Goal: Task Accomplishment & Management: Complete application form

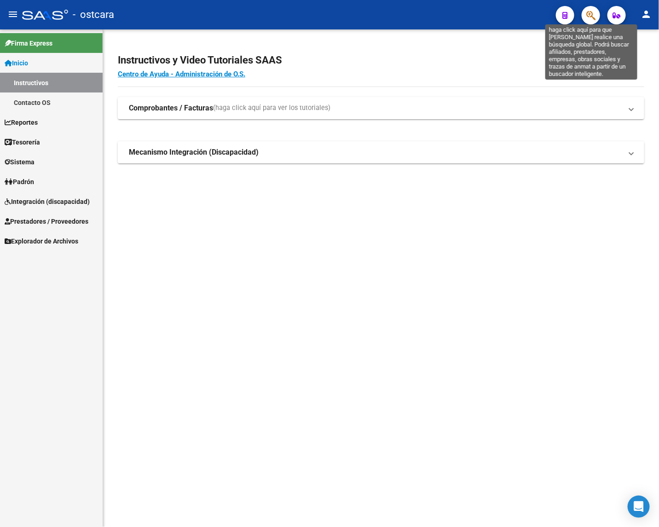
click at [586, 17] on icon "button" at bounding box center [590, 15] width 9 height 11
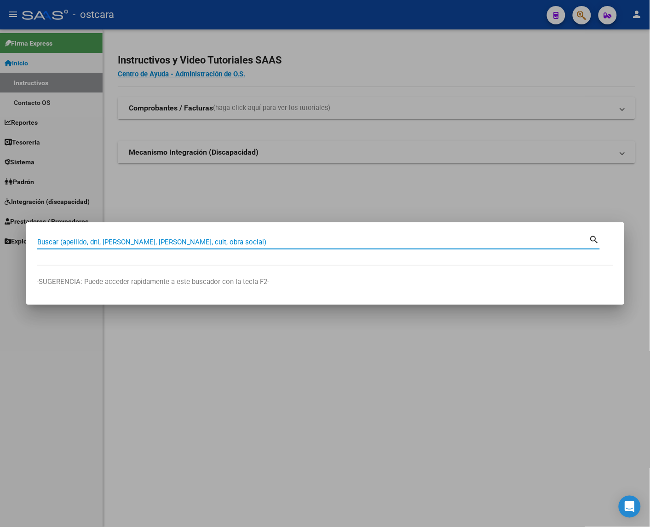
paste input "27414065940"
type input "27414065940"
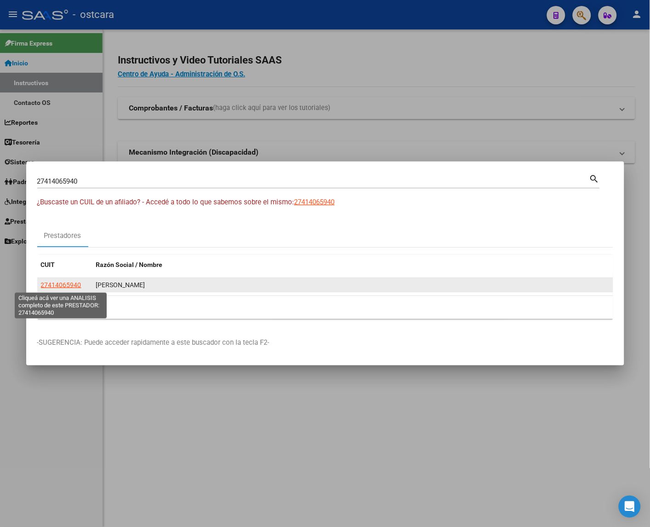
click at [58, 285] on span "27414065940" at bounding box center [61, 284] width 40 height 7
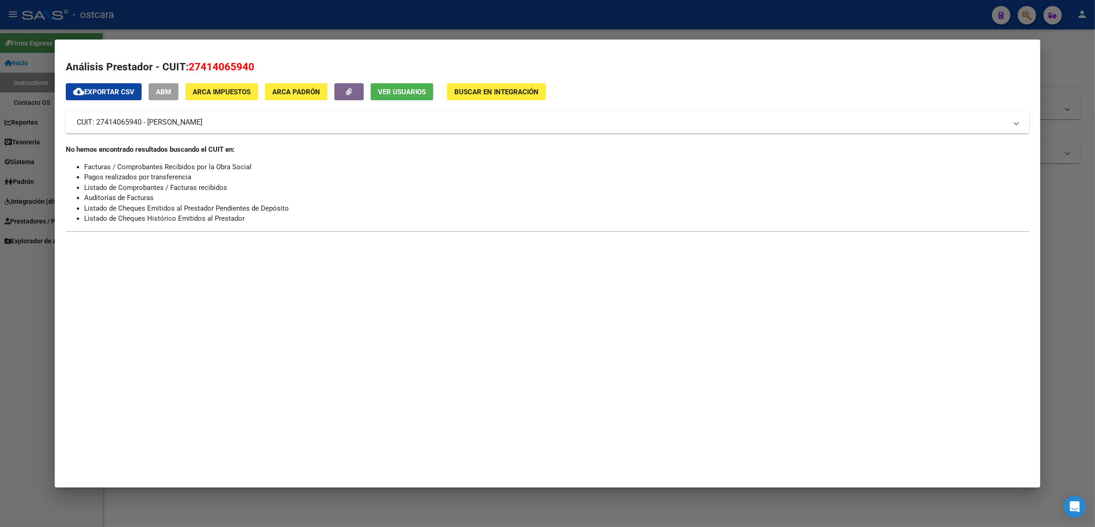
click at [398, 91] on span "Ver Usuarios" at bounding box center [402, 92] width 48 height 8
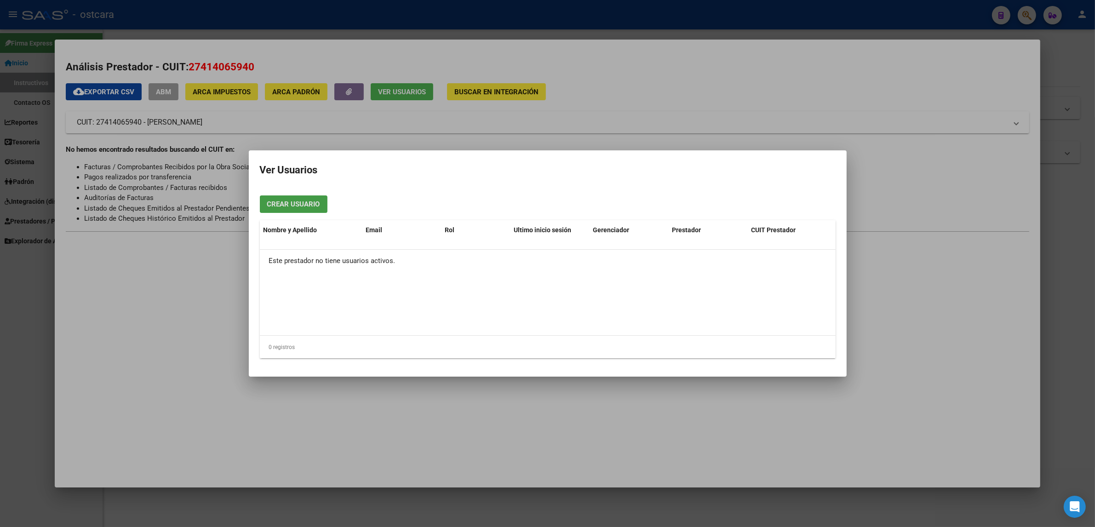
click at [310, 205] on span "Crear Usuario" at bounding box center [293, 205] width 53 height 8
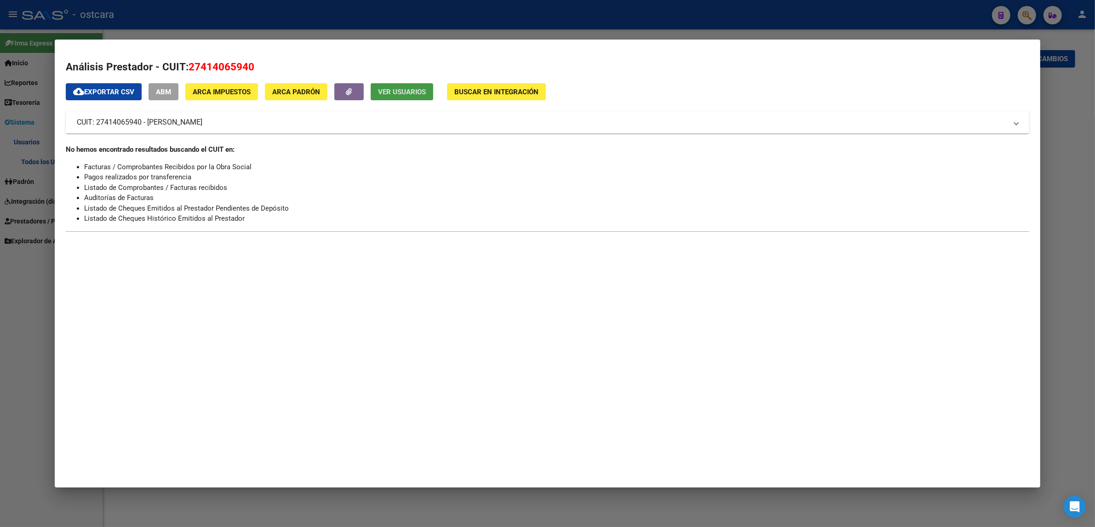
click at [601, 17] on div at bounding box center [547, 263] width 1095 height 527
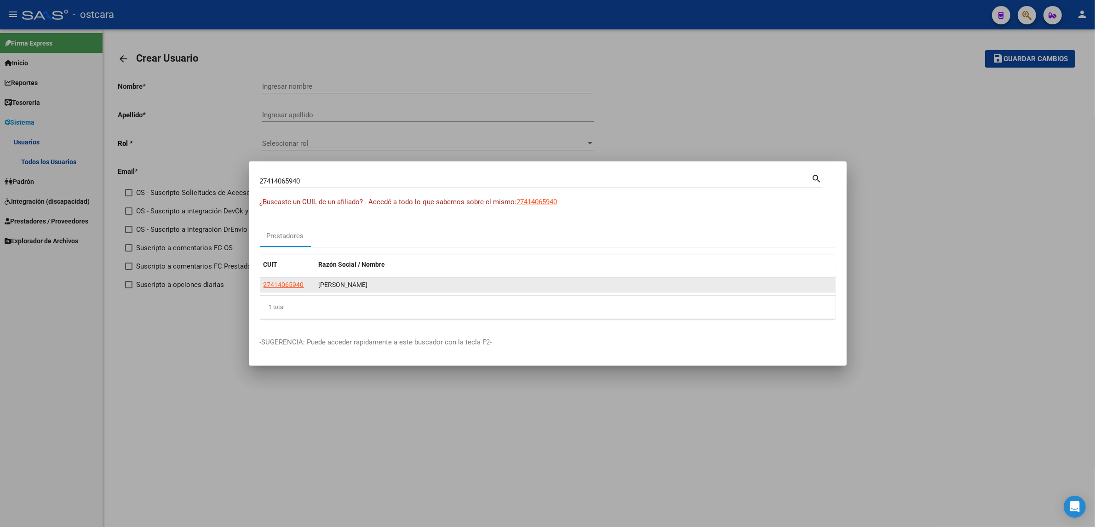
drag, startPoint x: 373, startPoint y: 287, endPoint x: 318, endPoint y: 290, distance: 54.8
click at [318, 290] on datatable-body-cell "[PERSON_NAME]" at bounding box center [575, 285] width 521 height 14
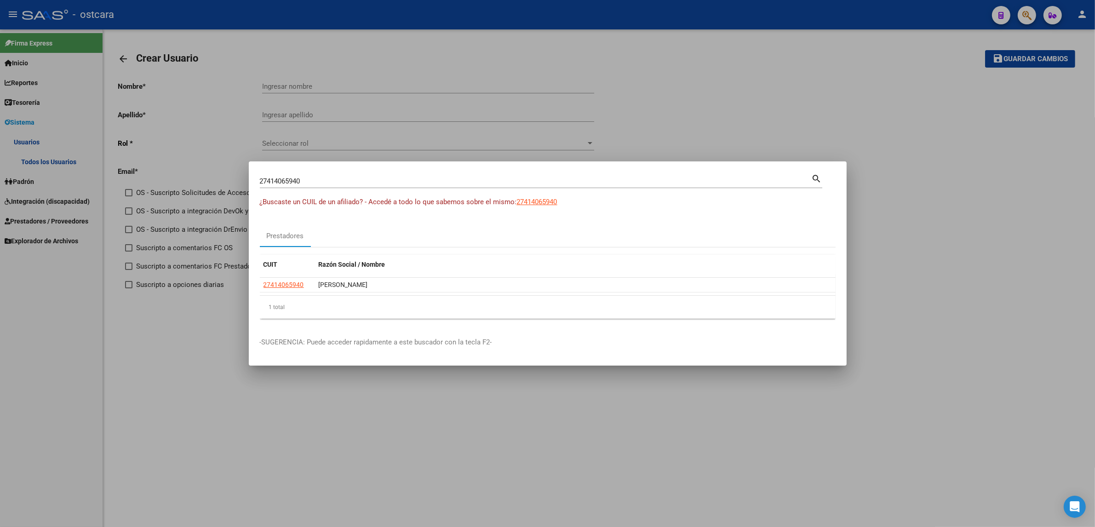
copy div "[PERSON_NAME]"
click at [617, 56] on div at bounding box center [547, 263] width 1095 height 527
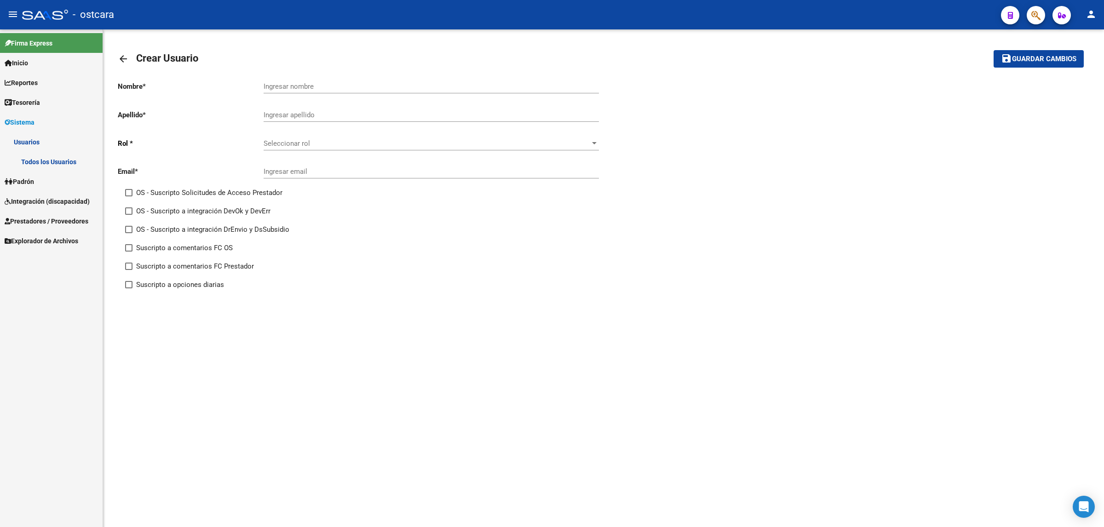
click at [348, 145] on span "Seleccionar rol" at bounding box center [427, 143] width 327 height 8
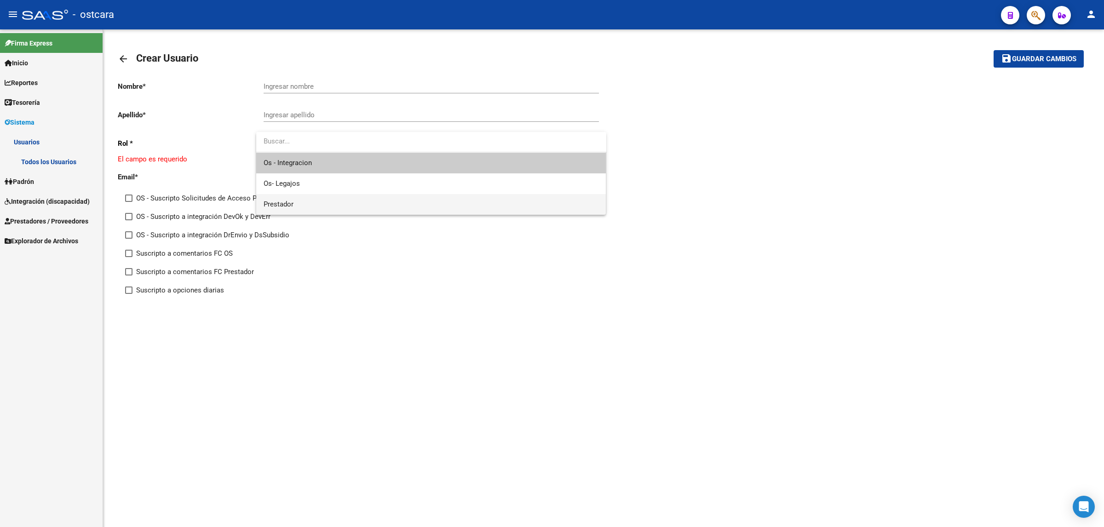
click at [321, 207] on span "Prestador" at bounding box center [431, 204] width 335 height 21
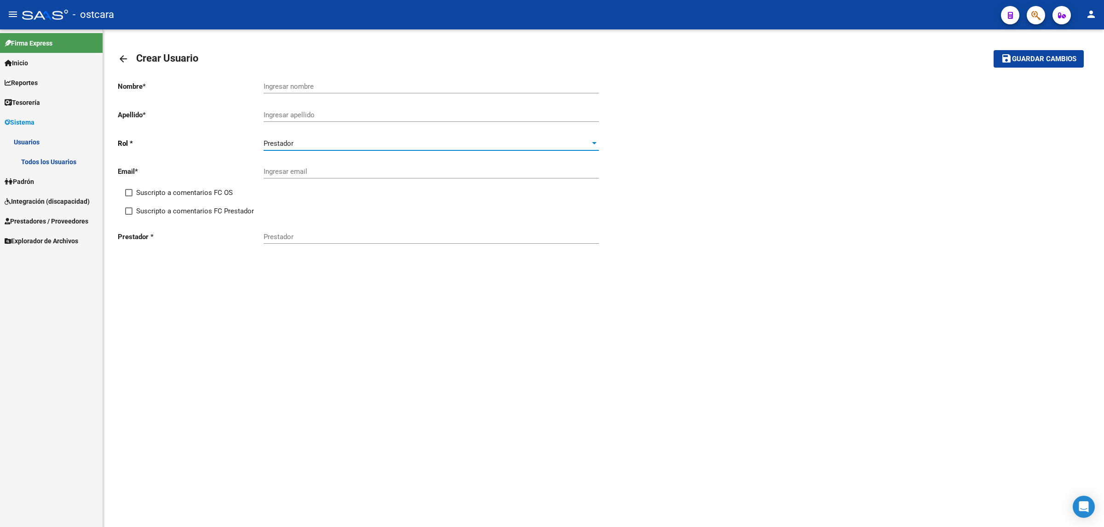
click at [130, 190] on span at bounding box center [128, 192] width 7 height 7
click at [129, 196] on input "Suscripto a comentarios FC OS" at bounding box center [128, 196] width 0 height 0
checkbox input "true"
click at [126, 207] on span at bounding box center [128, 210] width 7 height 7
click at [128, 215] on input "Suscripto a comentarios FC Prestador" at bounding box center [128, 215] width 0 height 0
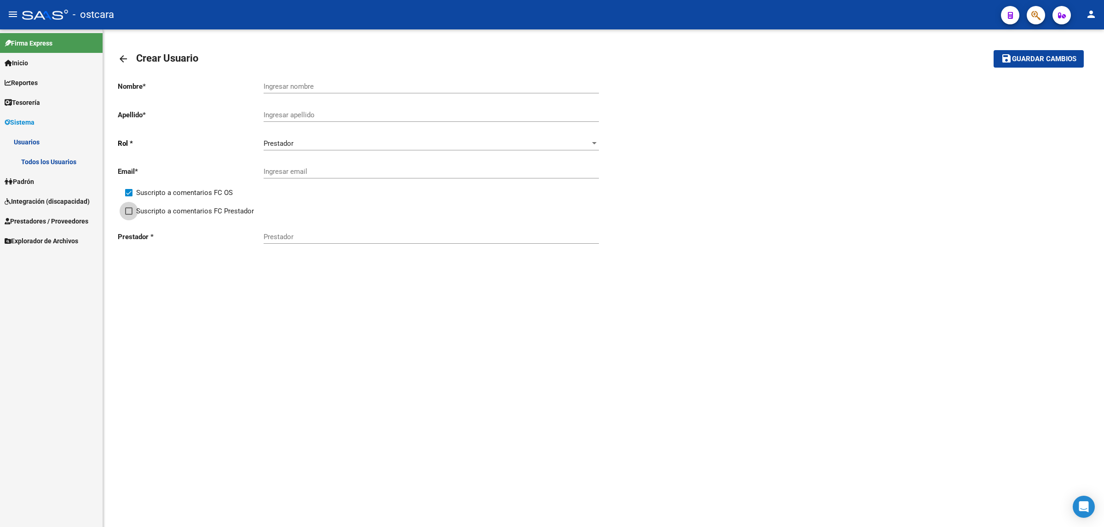
checkbox input "true"
click at [309, 236] on input "Prestador" at bounding box center [431, 237] width 335 height 8
click at [350, 84] on input "Ingresar nombre" at bounding box center [431, 86] width 335 height 8
click at [337, 113] on input "Ingresar apellido" at bounding box center [431, 115] width 335 height 8
paste input "[PERSON_NAME]"
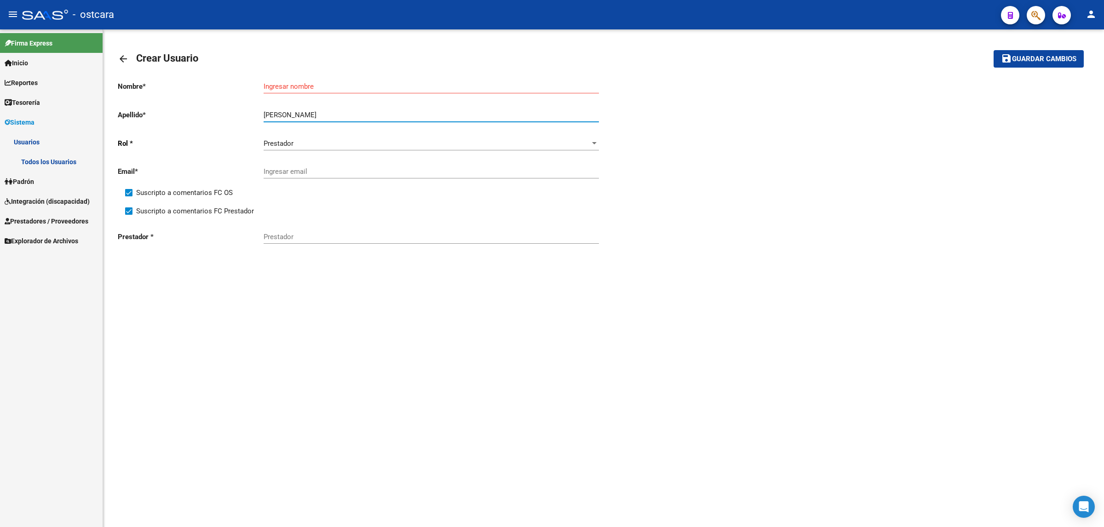
type input "[PERSON_NAME]"
click at [324, 82] on input "Ingresar nombre" at bounding box center [431, 86] width 335 height 8
paste input "[PERSON_NAME]"
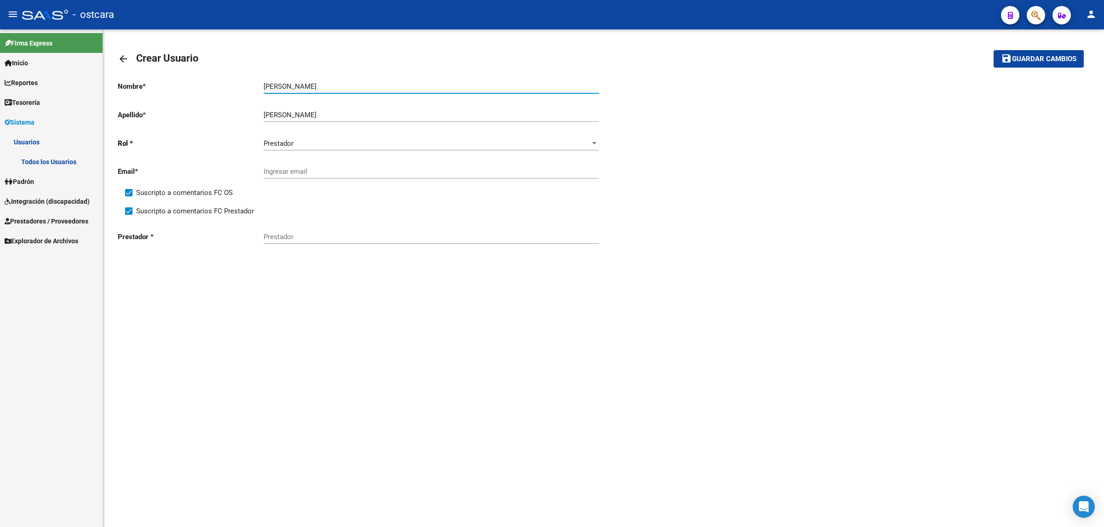
type input "[PERSON_NAME]"
click at [377, 168] on input "Ingresar email" at bounding box center [431, 171] width 335 height 8
paste input "[EMAIL_ADDRESS][DOMAIN_NAME]"
type input "[EMAIL_ADDRESS][DOMAIN_NAME]"
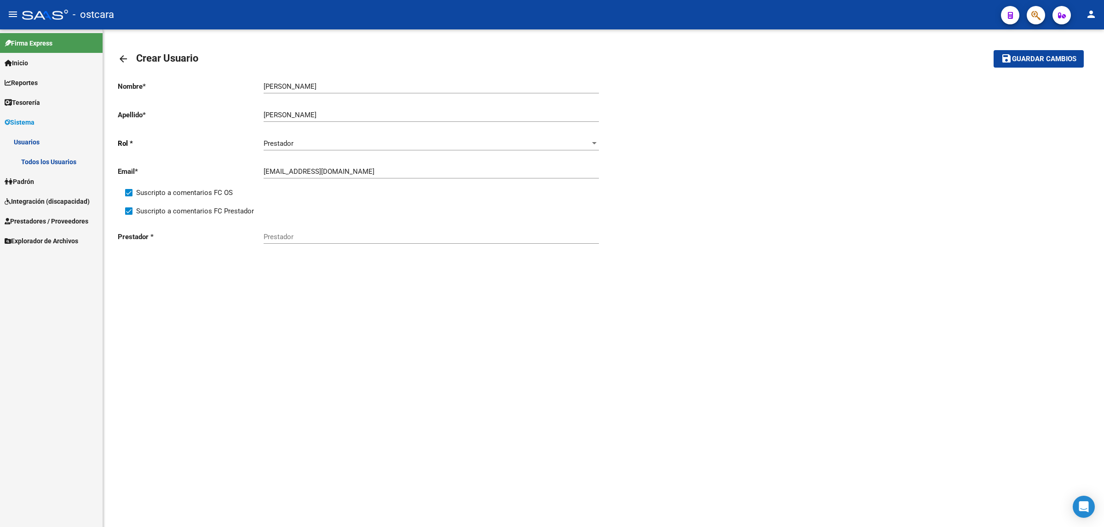
click at [416, 283] on div "Nombre * [PERSON_NAME] nombre Apellido * [PERSON_NAME] Ingresar apellido [PERSO…" at bounding box center [603, 183] width 971 height 219
click at [658, 57] on span "Guardar cambios" at bounding box center [1044, 59] width 64 height 8
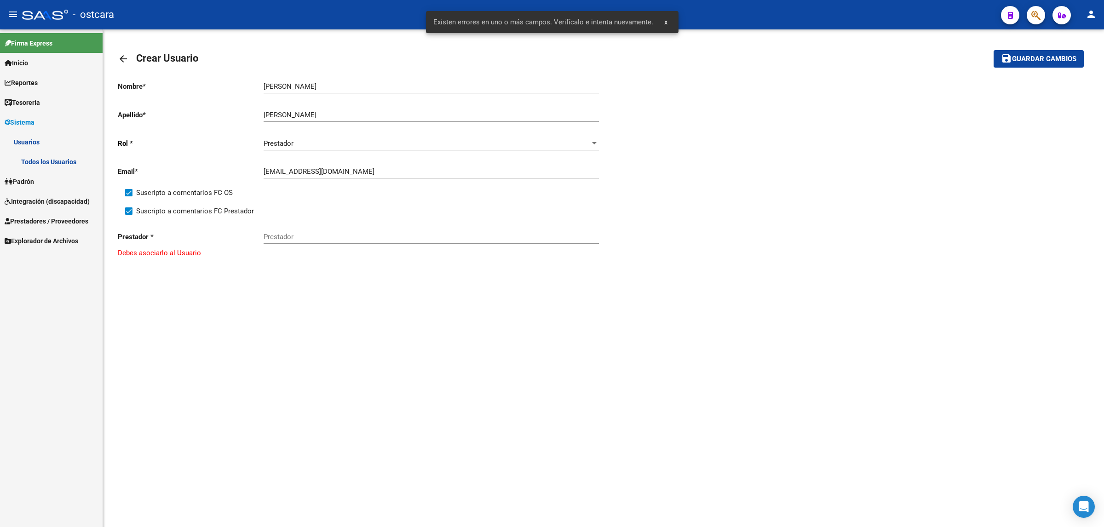
click at [328, 237] on input "Prestador" at bounding box center [431, 237] width 335 height 8
paste input "27414065940"
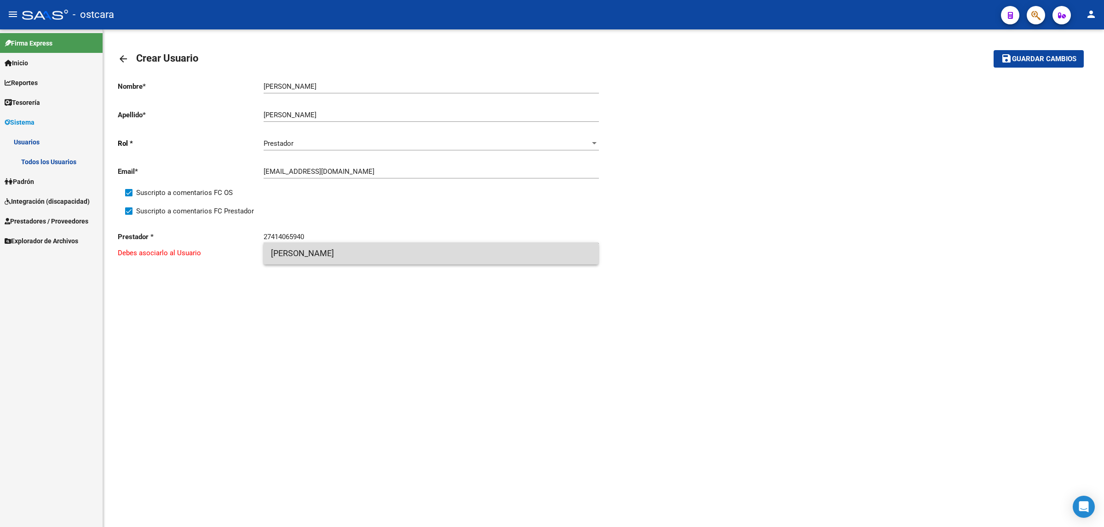
click at [312, 251] on span "[PERSON_NAME]" at bounding box center [431, 253] width 321 height 22
type input "[PERSON_NAME]"
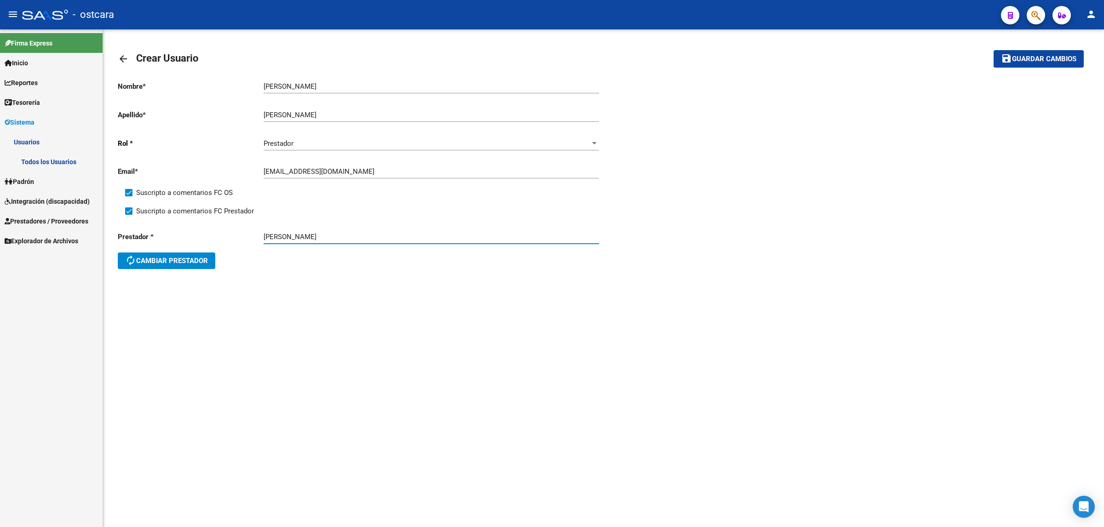
click at [658, 57] on span "Guardar cambios" at bounding box center [1044, 59] width 64 height 8
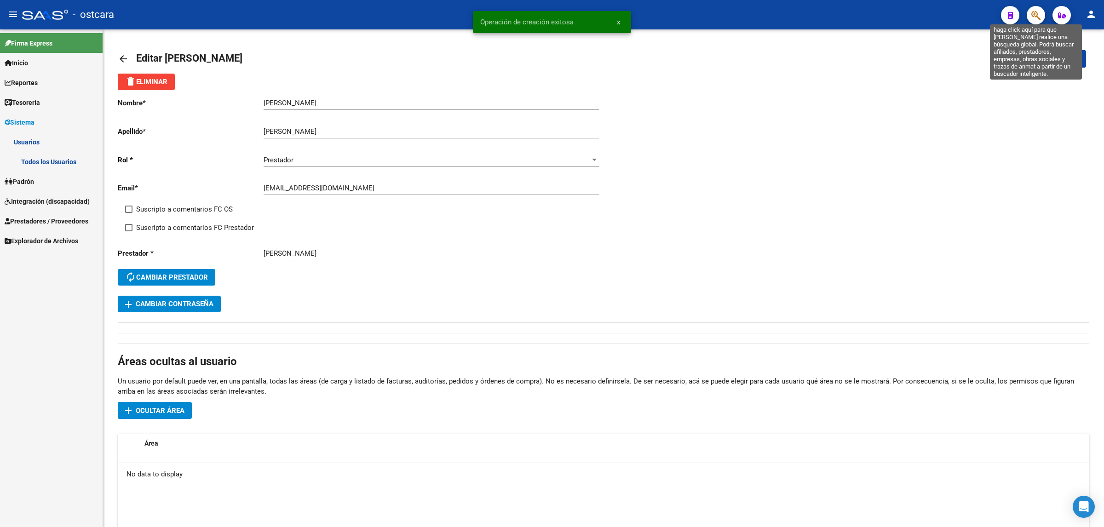
click at [658, 14] on icon "button" at bounding box center [1035, 15] width 9 height 11
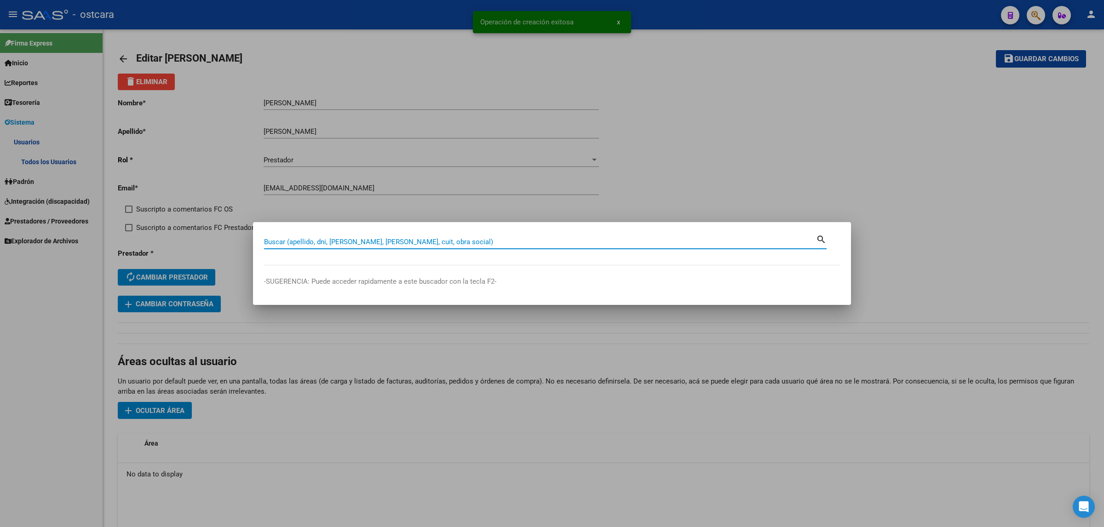
paste input "27414065940"
type input "27414065940"
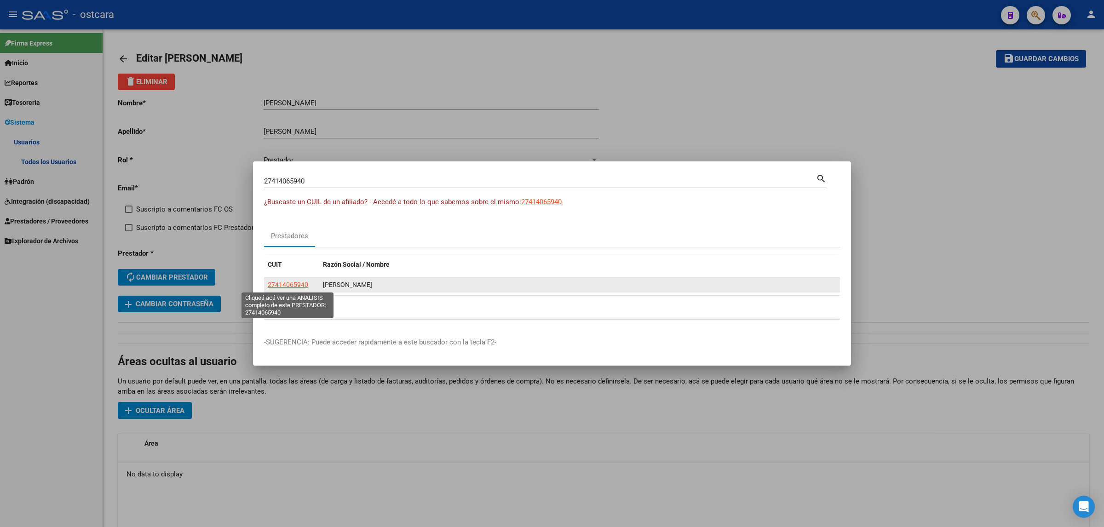
click at [300, 288] on span "27414065940" at bounding box center [288, 284] width 40 height 7
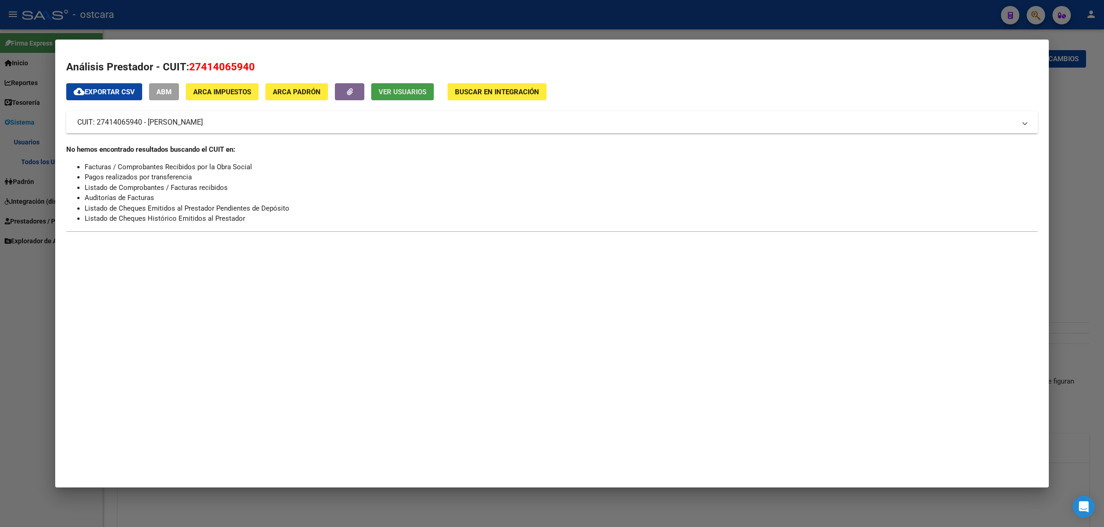
click at [408, 91] on span "Ver Usuarios" at bounding box center [402, 92] width 48 height 8
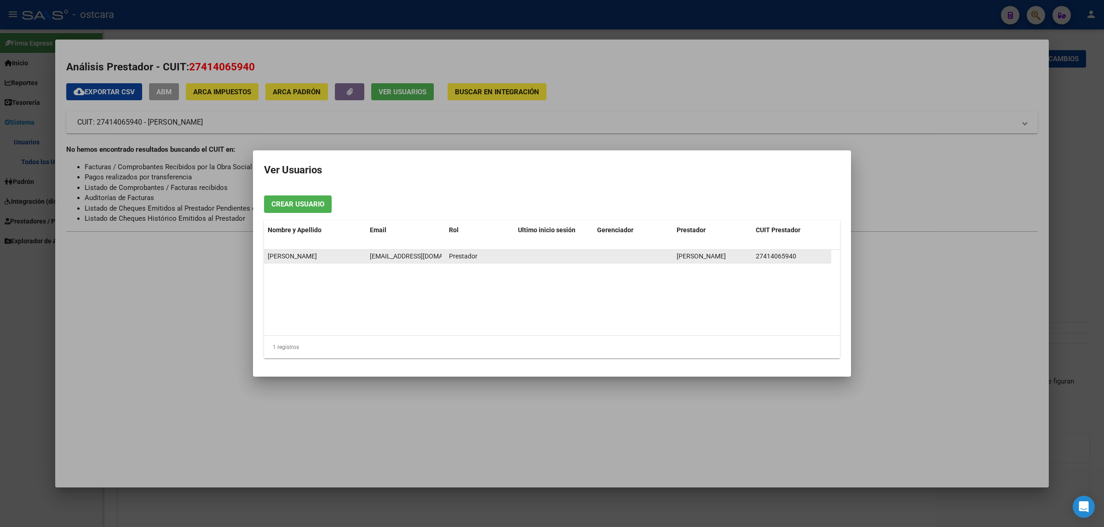
drag, startPoint x: 512, startPoint y: 260, endPoint x: 265, endPoint y: 258, distance: 246.5
click at [265, 258] on div "[PERSON_NAME] [EMAIL_ADDRESS][DOMAIN_NAME] Prestador [PERSON_NAME] 27414065940" at bounding box center [547, 257] width 567 height 14
copy div "[PERSON_NAME] [EMAIL_ADDRESS][DOMAIN_NAME] Prestador"
